Goal: Browse casually

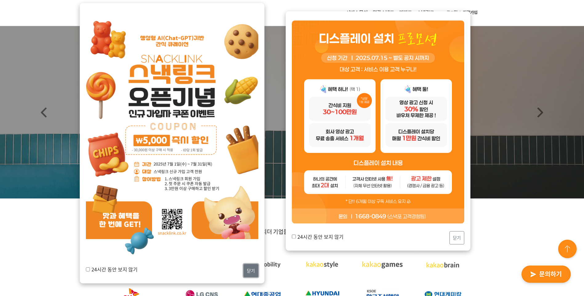
click at [251, 272] on button "닫기" at bounding box center [251, 270] width 15 height 13
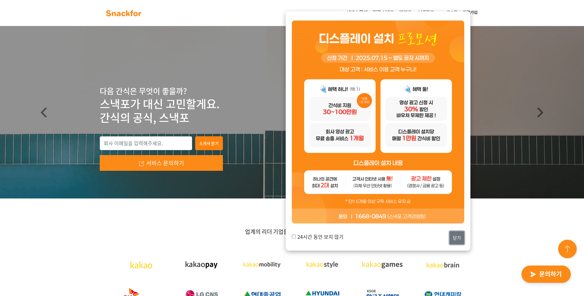
click at [457, 236] on button "닫기" at bounding box center [457, 238] width 15 height 13
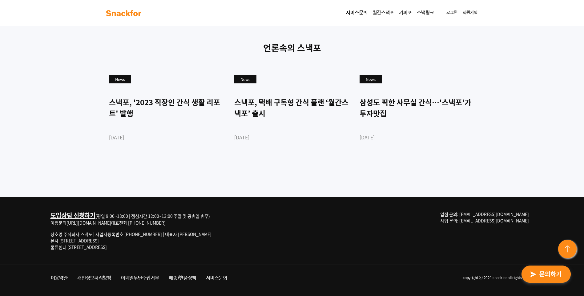
scroll to position [1663, 0]
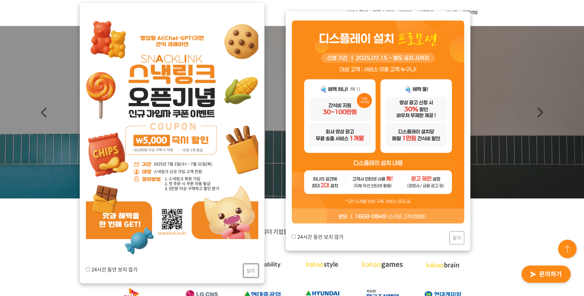
drag, startPoint x: 255, startPoint y: 273, endPoint x: 269, endPoint y: 269, distance: 14.1
click at [257, 272] on button "닫기" at bounding box center [251, 270] width 15 height 13
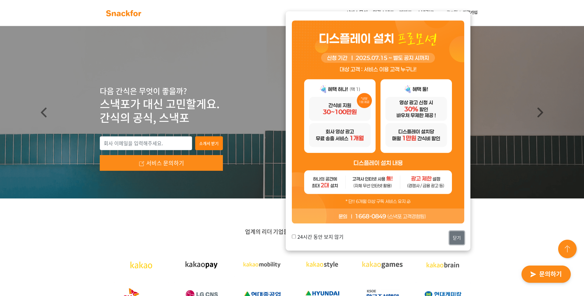
click at [455, 239] on button "닫기" at bounding box center [457, 238] width 15 height 13
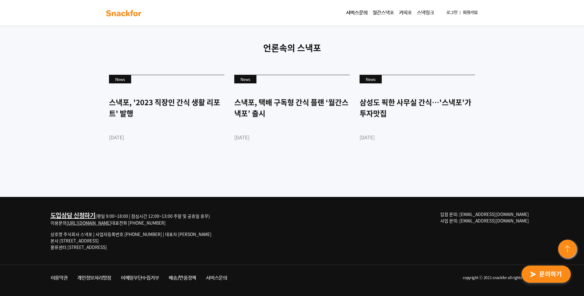
scroll to position [1667, 0]
